Goal: Task Accomplishment & Management: Use online tool/utility

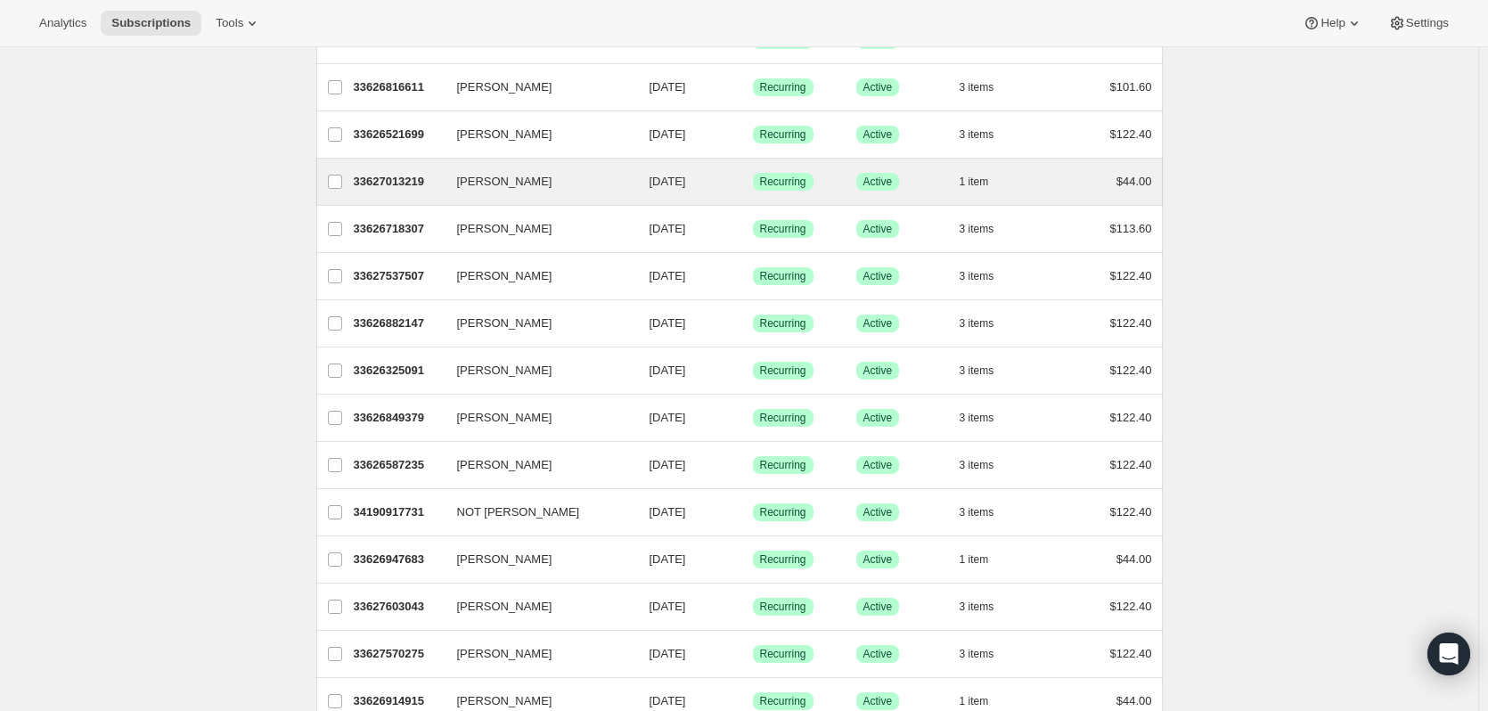
scroll to position [445, 0]
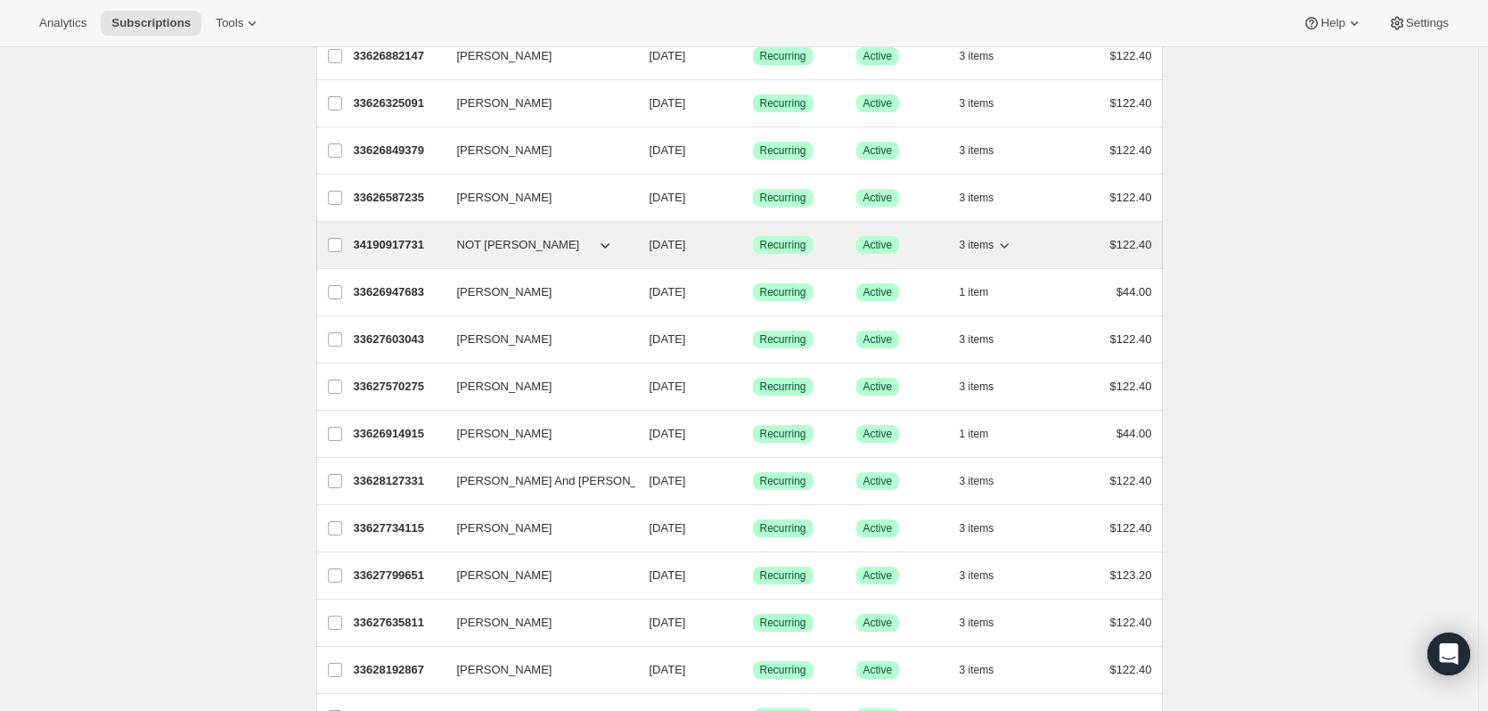
click at [490, 241] on span "NOT [PERSON_NAME]" at bounding box center [518, 245] width 123 height 18
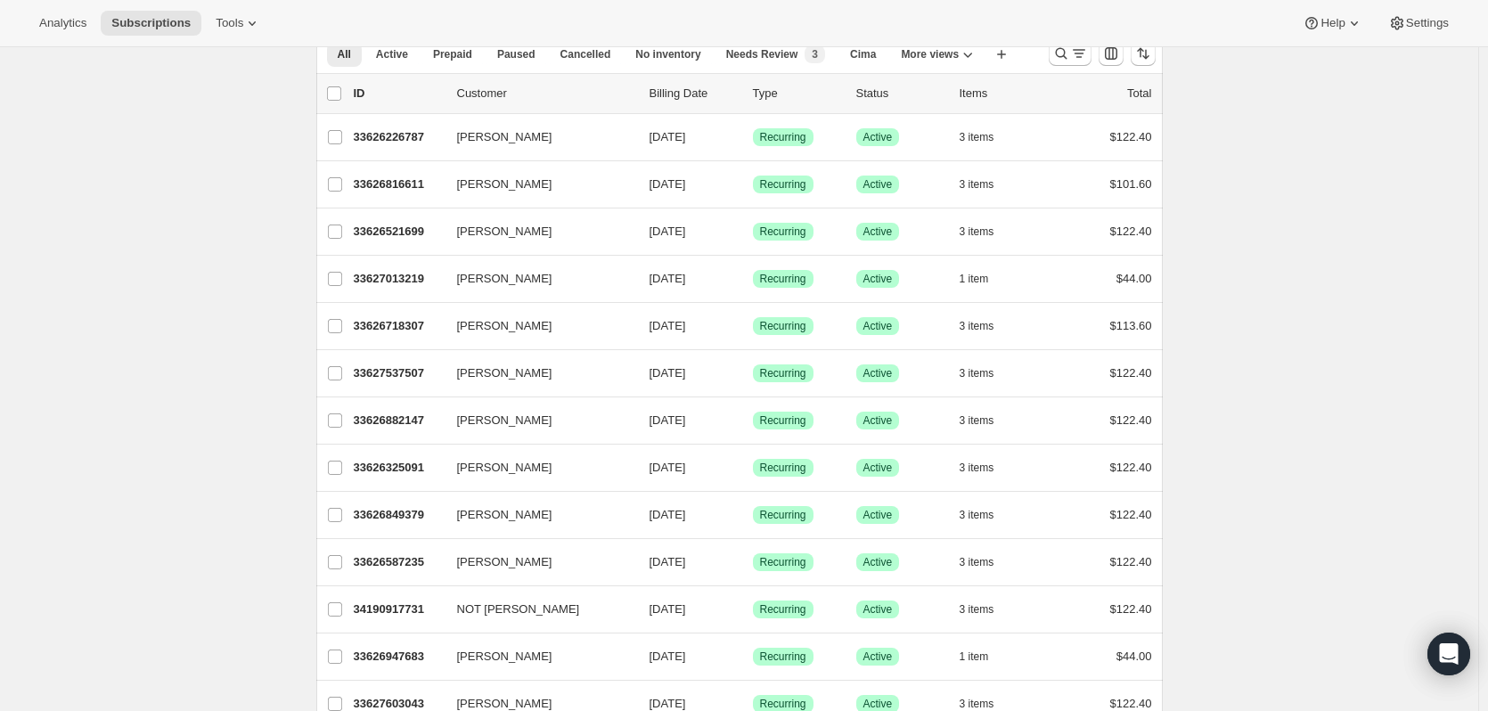
scroll to position [0, 0]
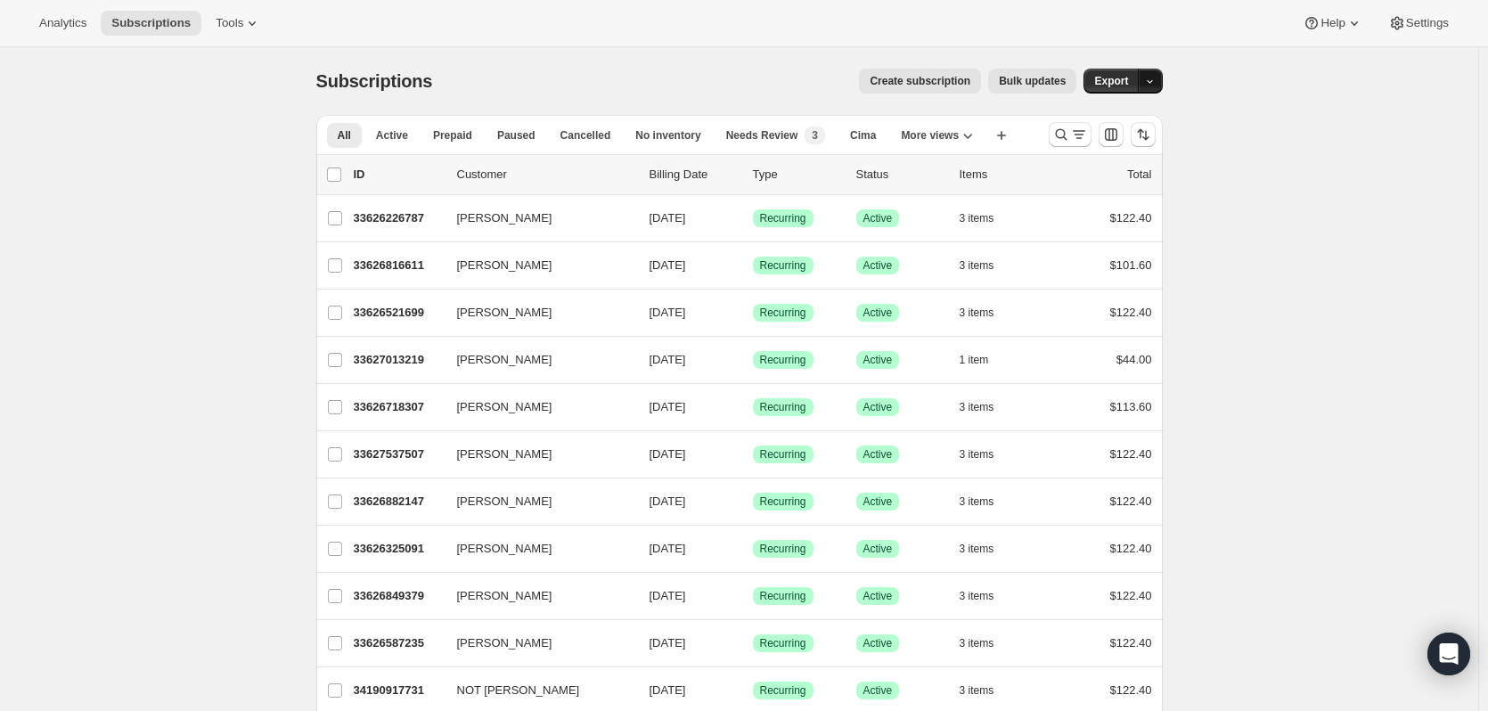
click at [1156, 82] on icon "button" at bounding box center [1150, 82] width 12 height 12
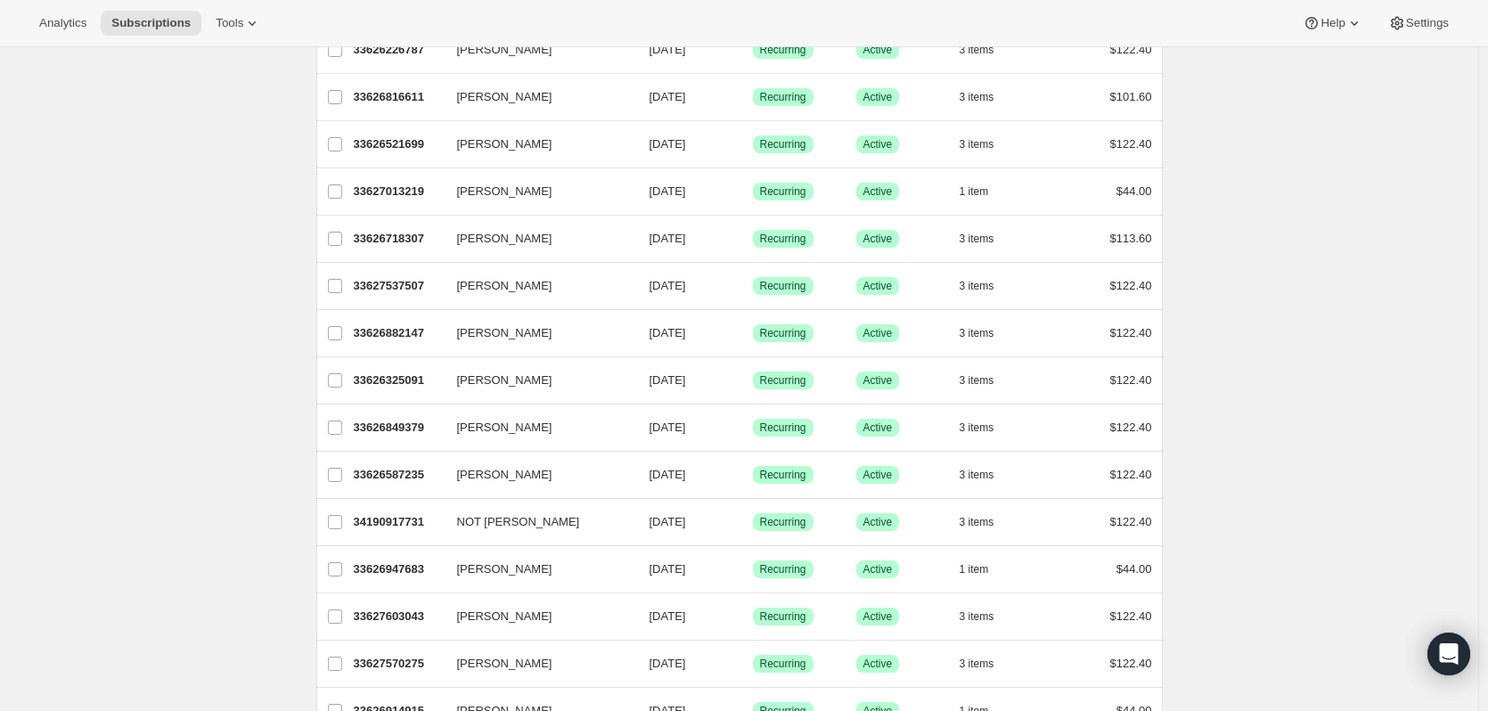
scroll to position [356, 0]
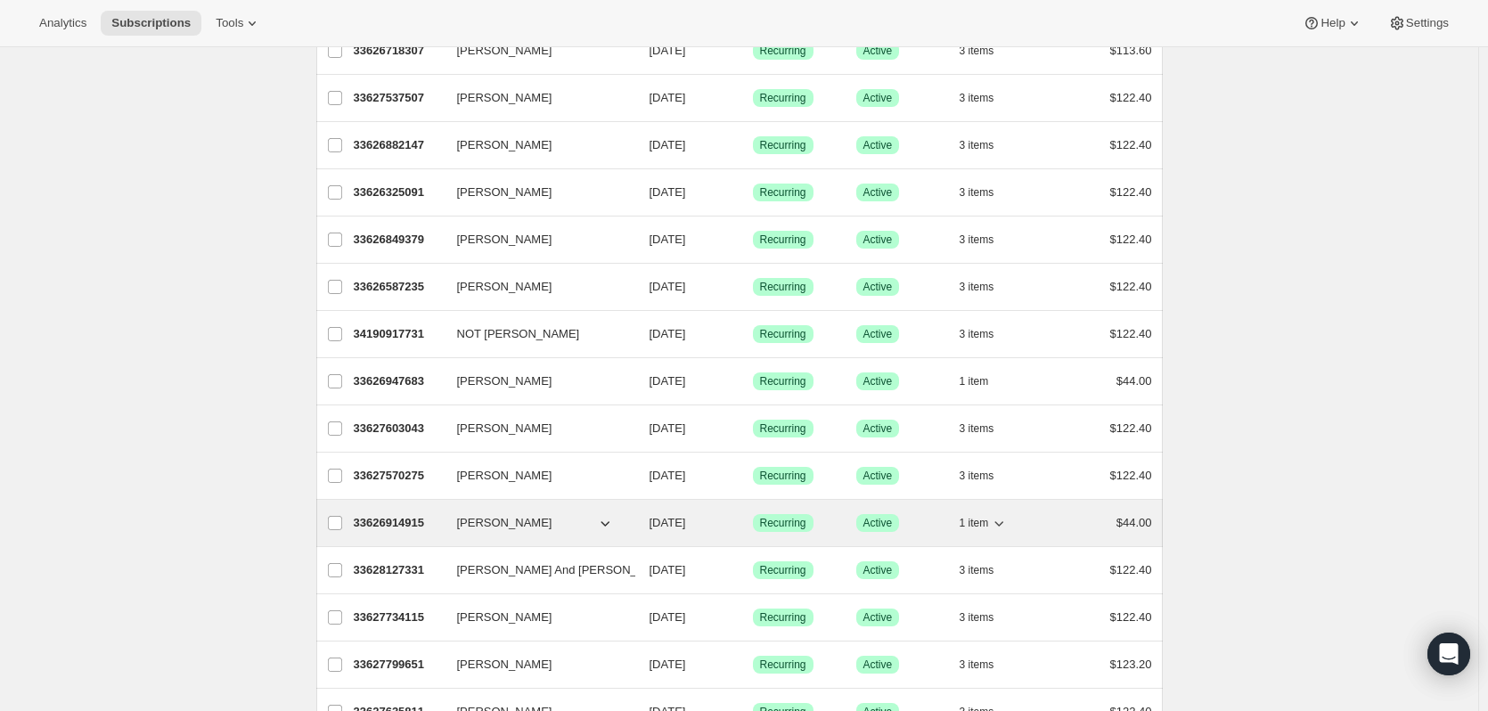
click at [482, 516] on span "[PERSON_NAME]" at bounding box center [504, 523] width 95 height 18
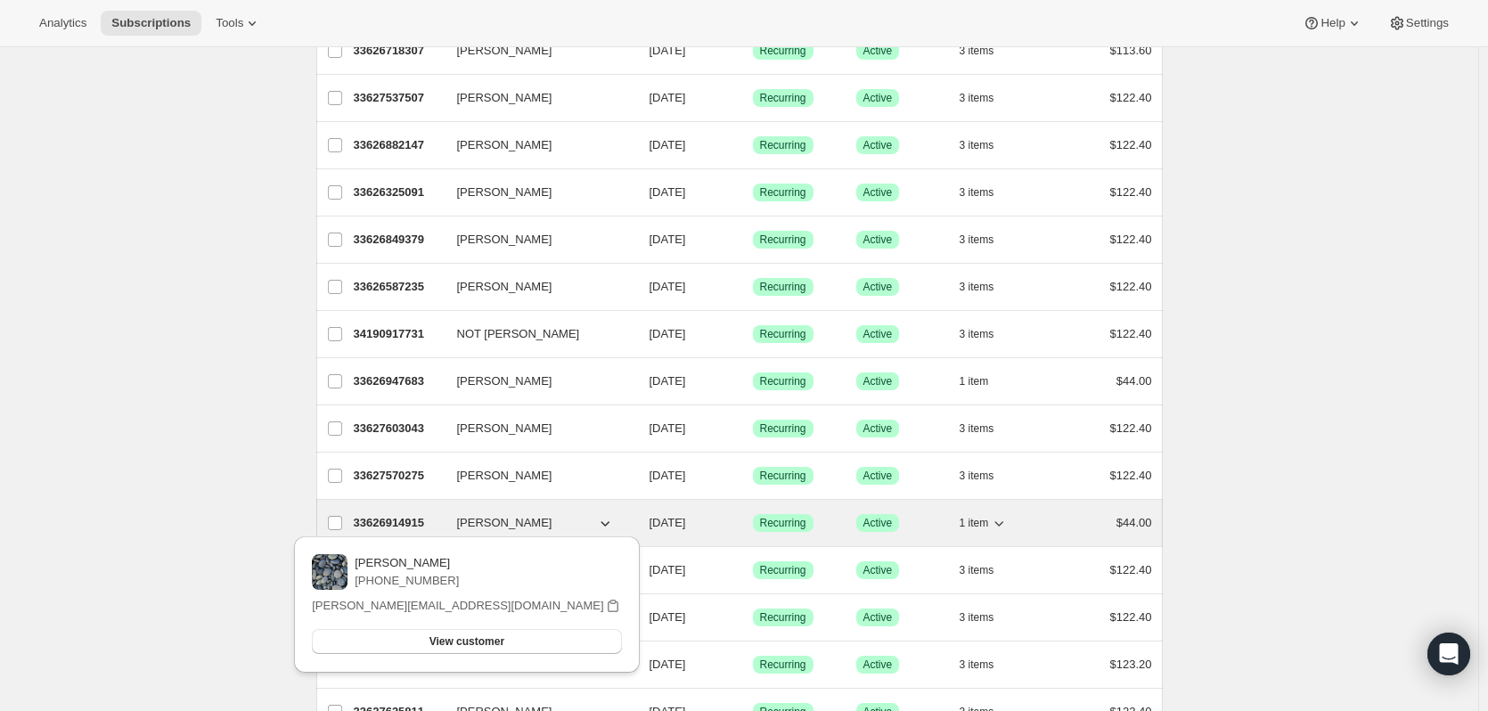
click at [504, 520] on span "[PERSON_NAME]" at bounding box center [504, 523] width 95 height 18
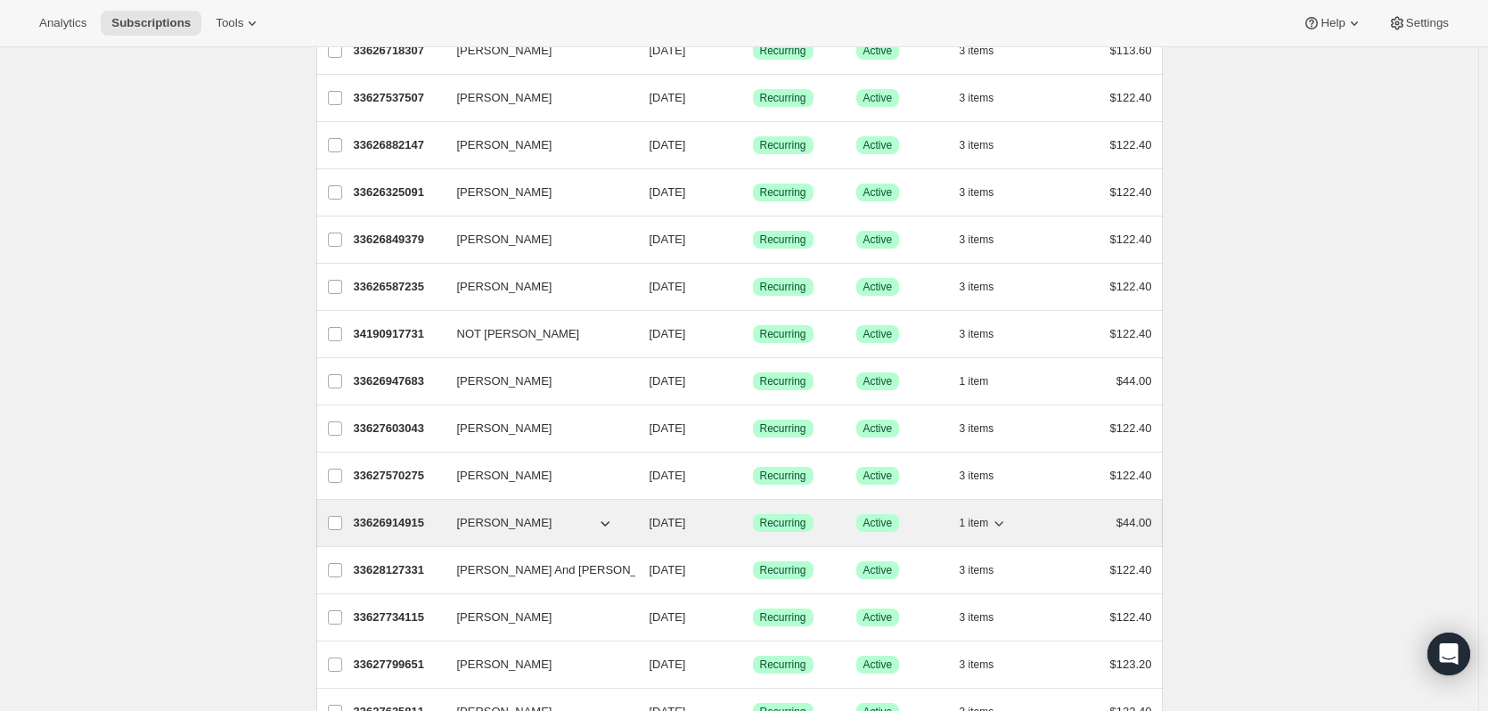
click at [426, 519] on p "33626914915" at bounding box center [398, 523] width 89 height 18
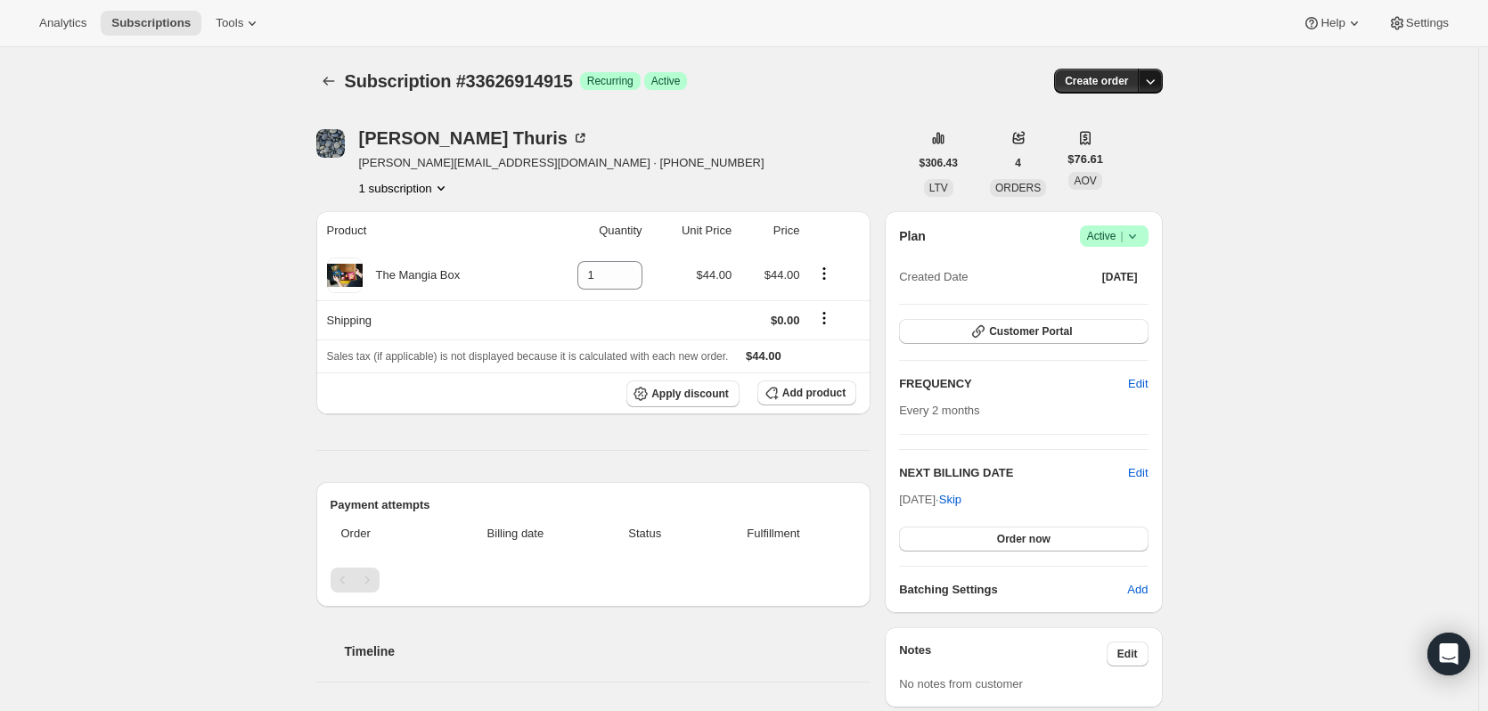
click at [1159, 82] on icon "button" at bounding box center [1150, 81] width 18 height 18
click at [1137, 147] on span "Create custom one-time order" at bounding box center [1079, 148] width 154 height 13
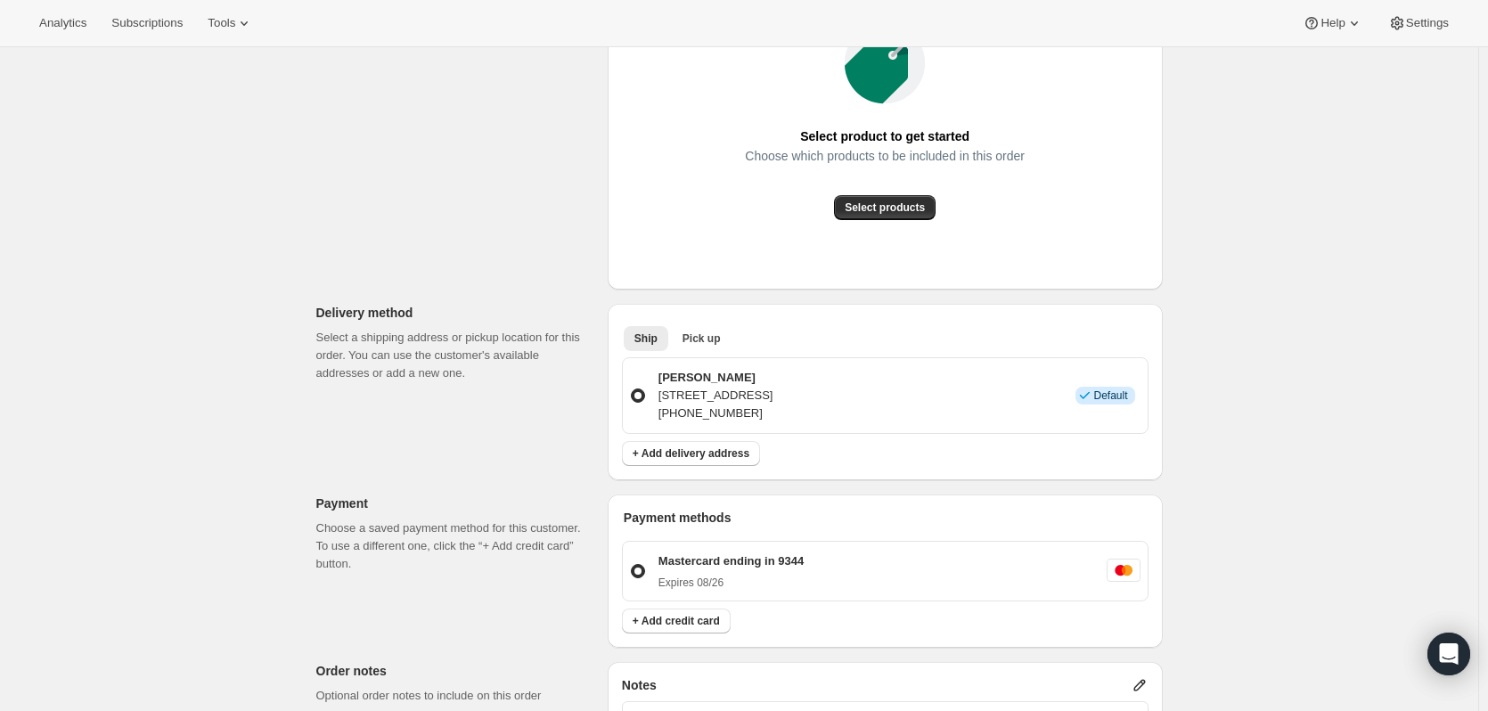
scroll to position [267, 0]
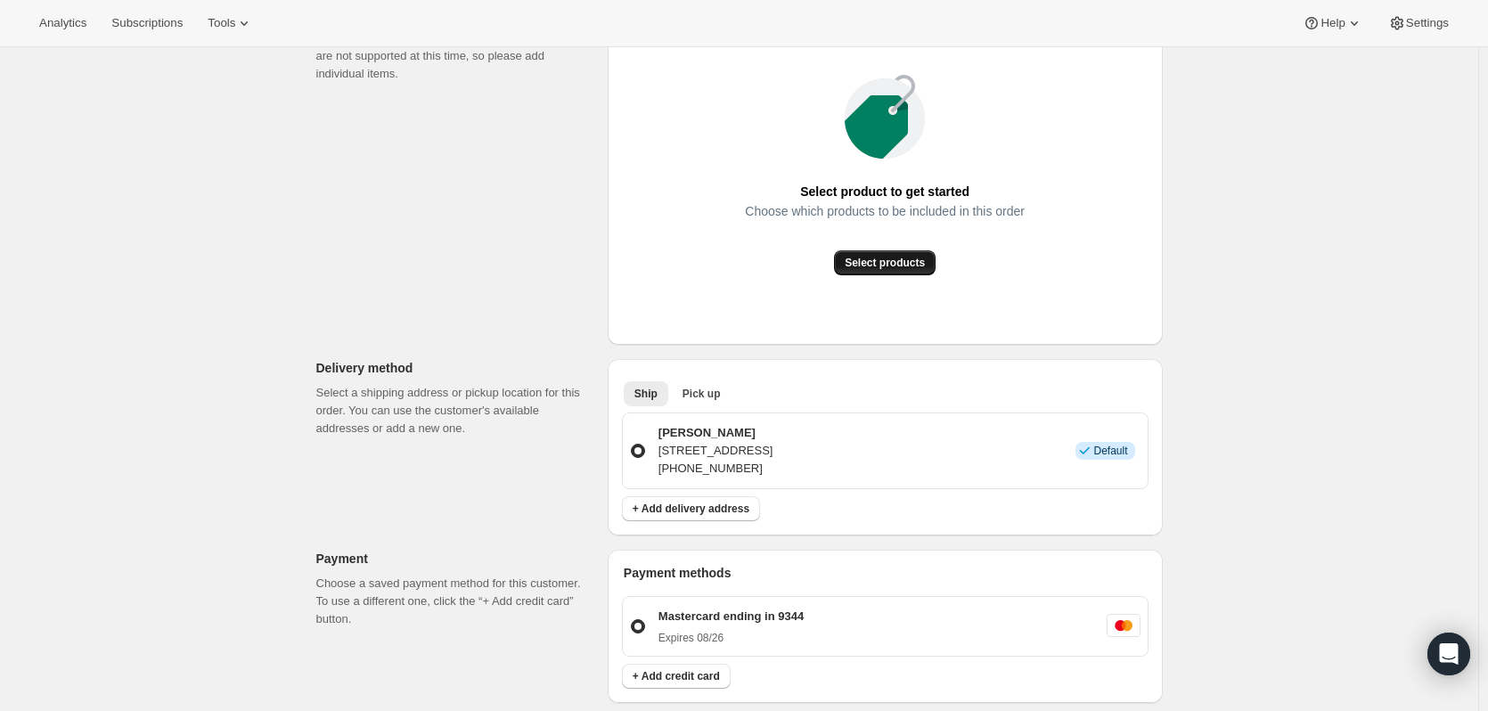
click at [881, 264] on span "Select products" at bounding box center [885, 263] width 80 height 14
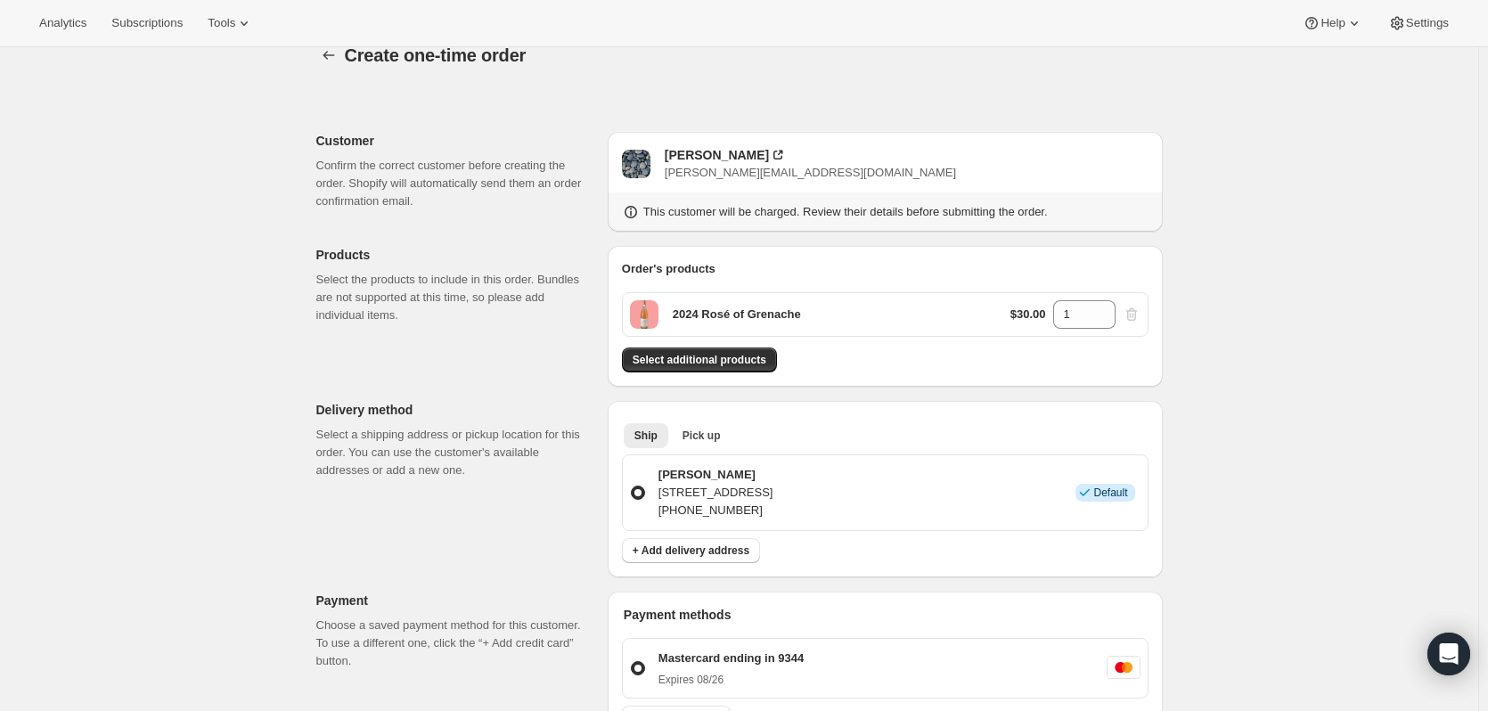
scroll to position [0, 0]
